Goal: Information Seeking & Learning: Learn about a topic

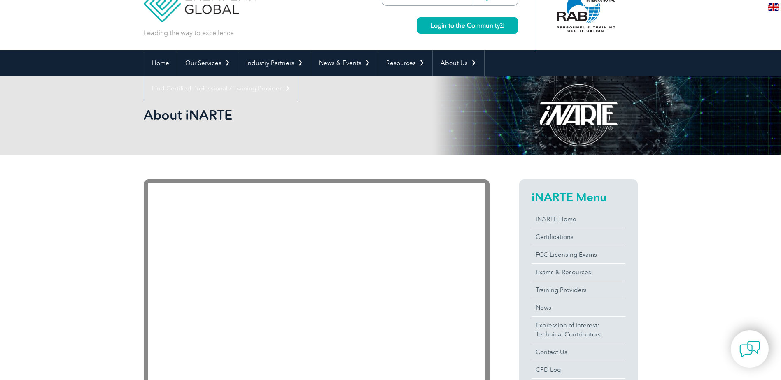
scroll to position [82, 0]
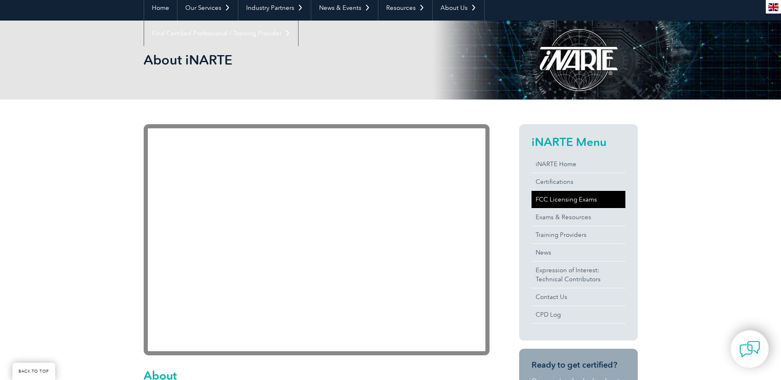
click at [572, 202] on link "FCC Licensing Exams" at bounding box center [579, 199] width 94 height 17
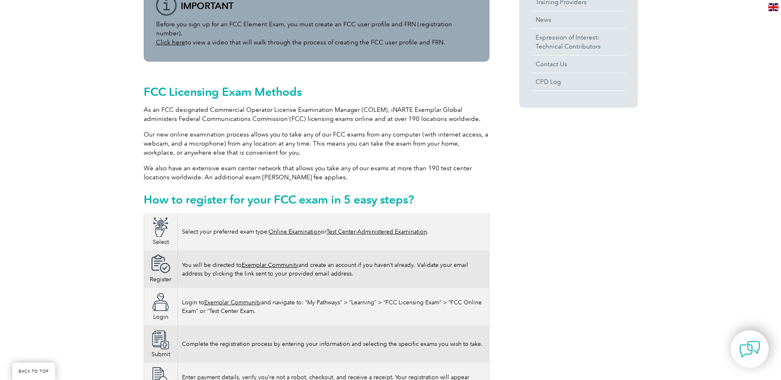
scroll to position [329, 0]
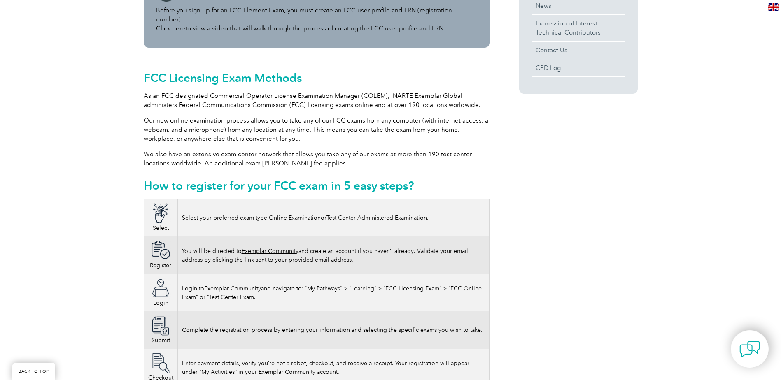
click at [302, 214] on link "Online Examination" at bounding box center [295, 217] width 52 height 7
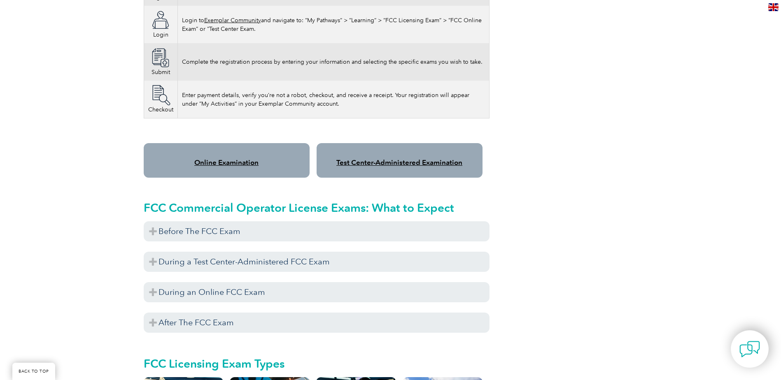
scroll to position [618, 0]
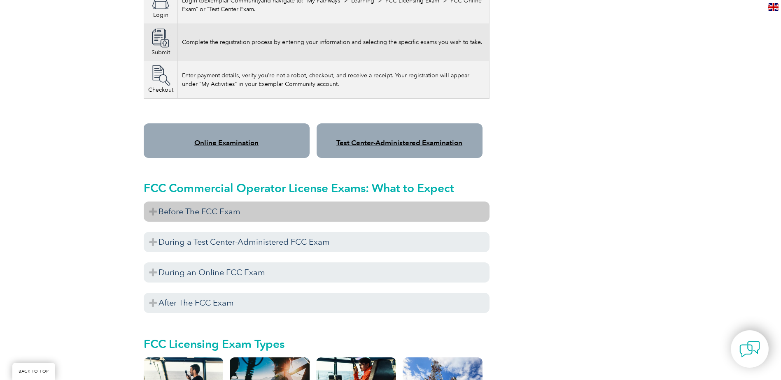
click at [429, 202] on h3 "Before The FCC Exam" at bounding box center [317, 212] width 346 height 20
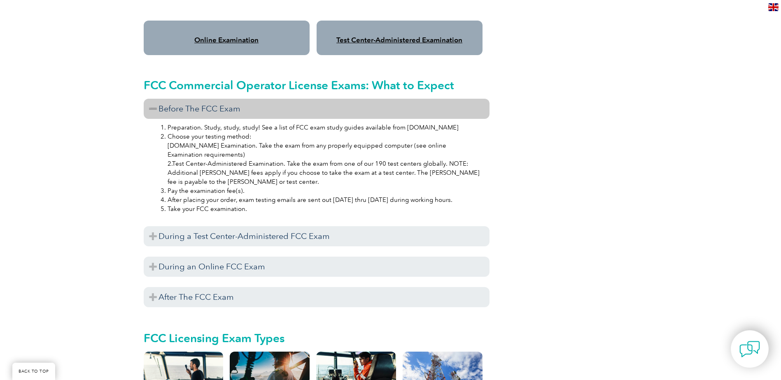
scroll to position [741, 0]
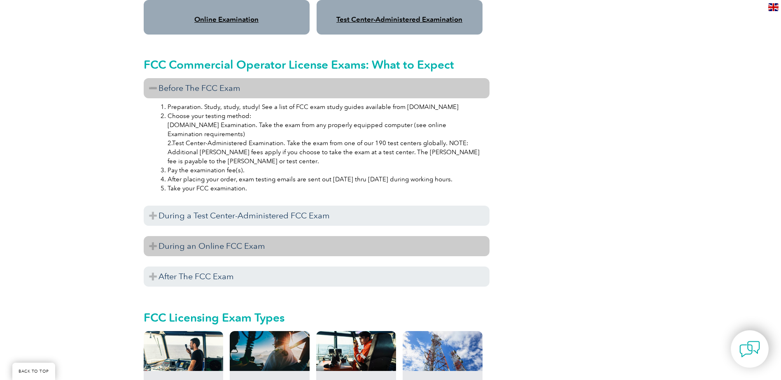
click at [354, 245] on h3 "During an Online FCC Exam" at bounding box center [317, 246] width 346 height 20
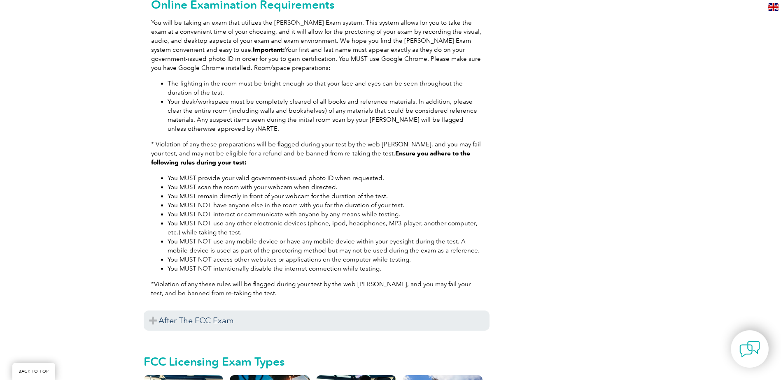
scroll to position [1029, 0]
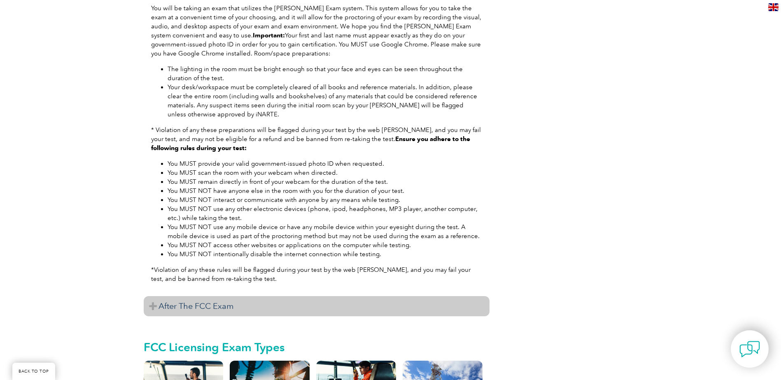
click at [455, 296] on h3 "After The FCC Exam" at bounding box center [317, 306] width 346 height 20
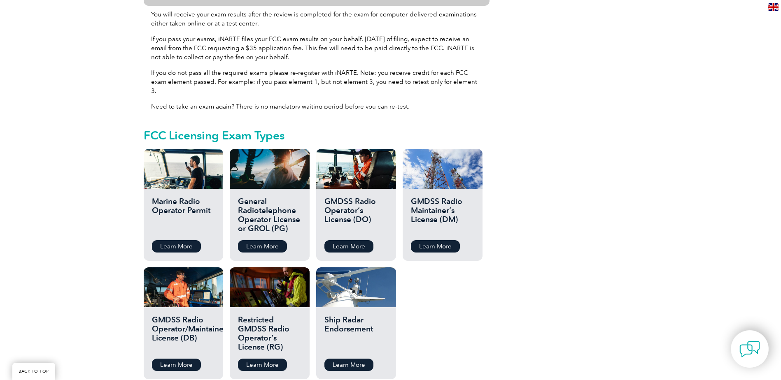
scroll to position [1359, 0]
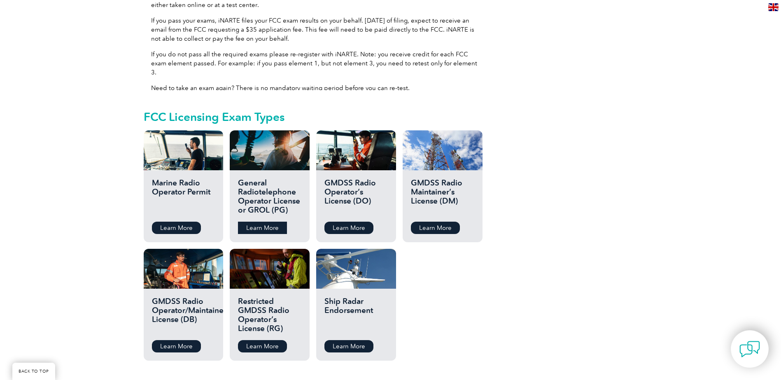
click at [263, 222] on link "Learn More" at bounding box center [262, 228] width 49 height 12
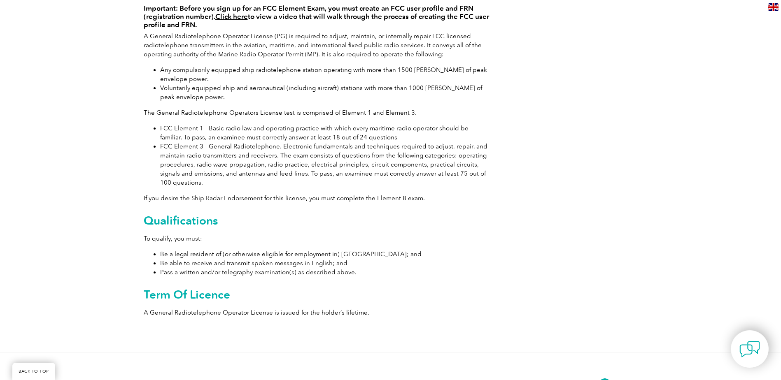
scroll to position [165, 0]
